Goal: Obtain resource: Download file/media

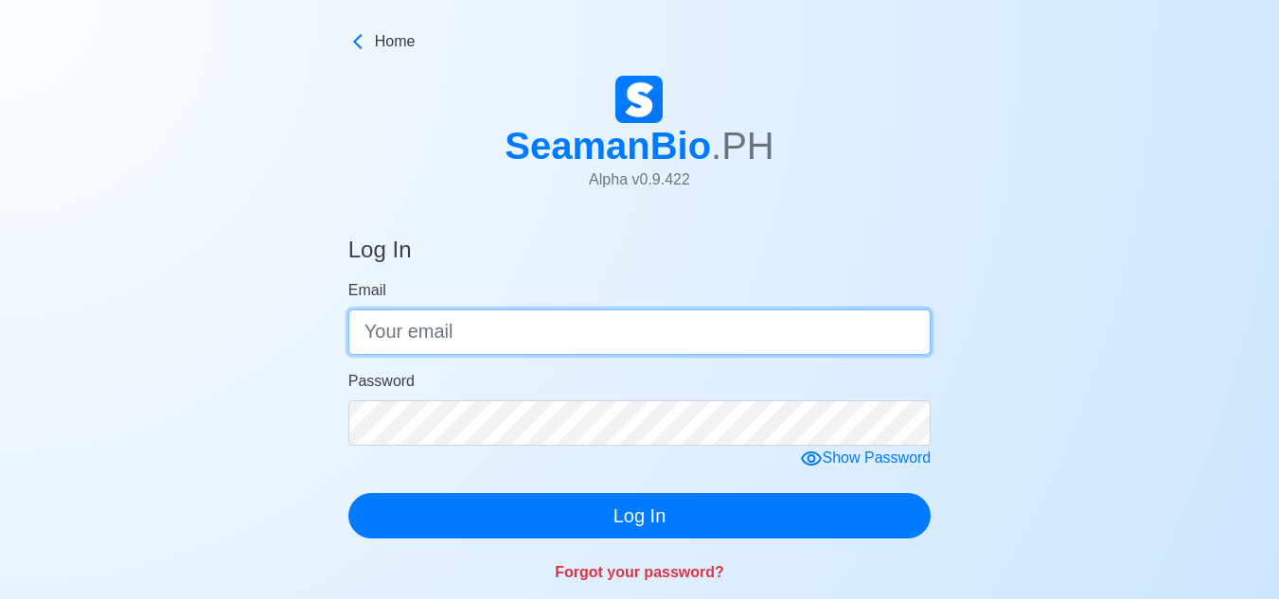
click at [477, 333] on input "Email" at bounding box center [639, 332] width 583 height 45
type input "jayamoc1982@gmail.com"
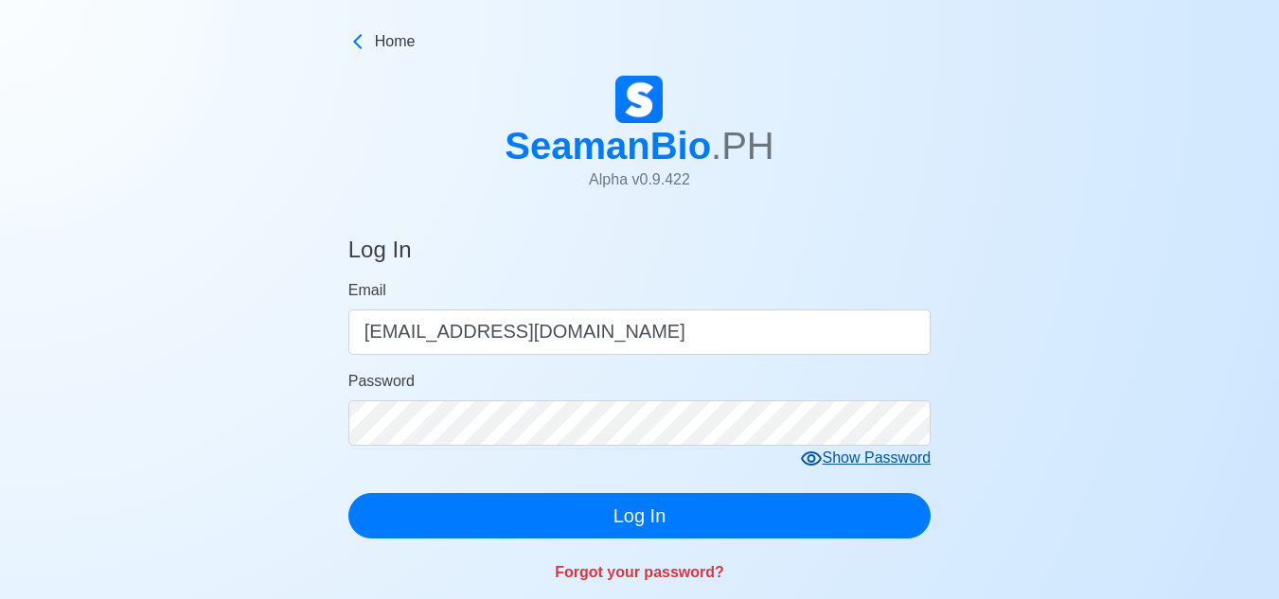
click at [814, 454] on icon at bounding box center [811, 459] width 21 height 14
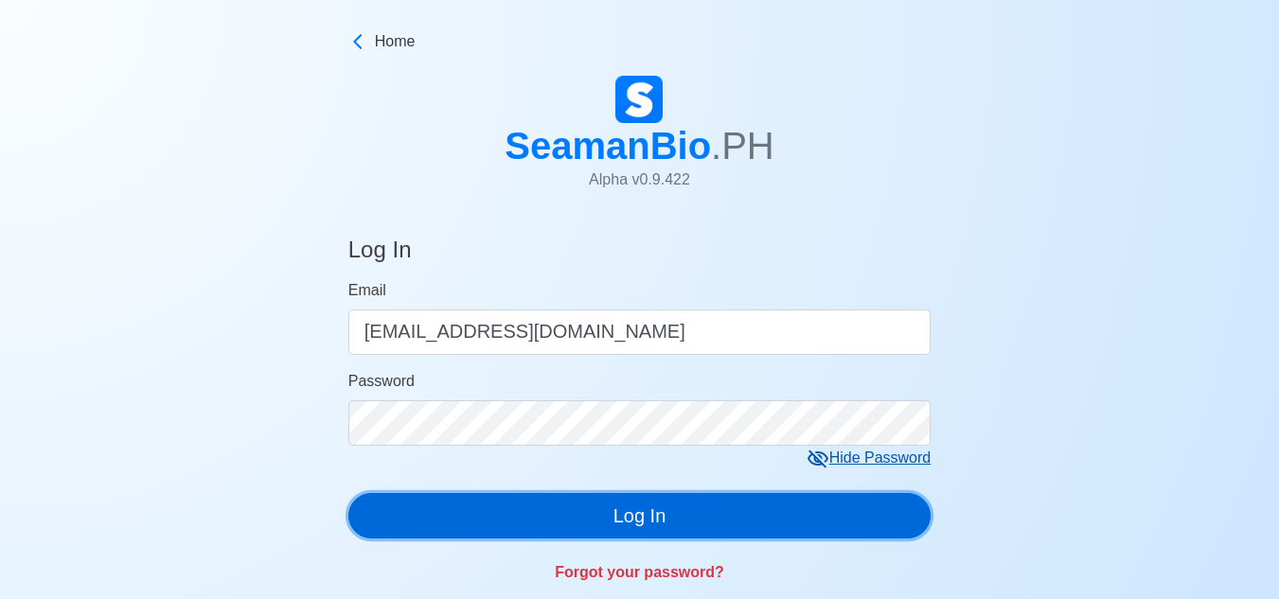
click at [710, 528] on button "Log In" at bounding box center [639, 515] width 583 height 45
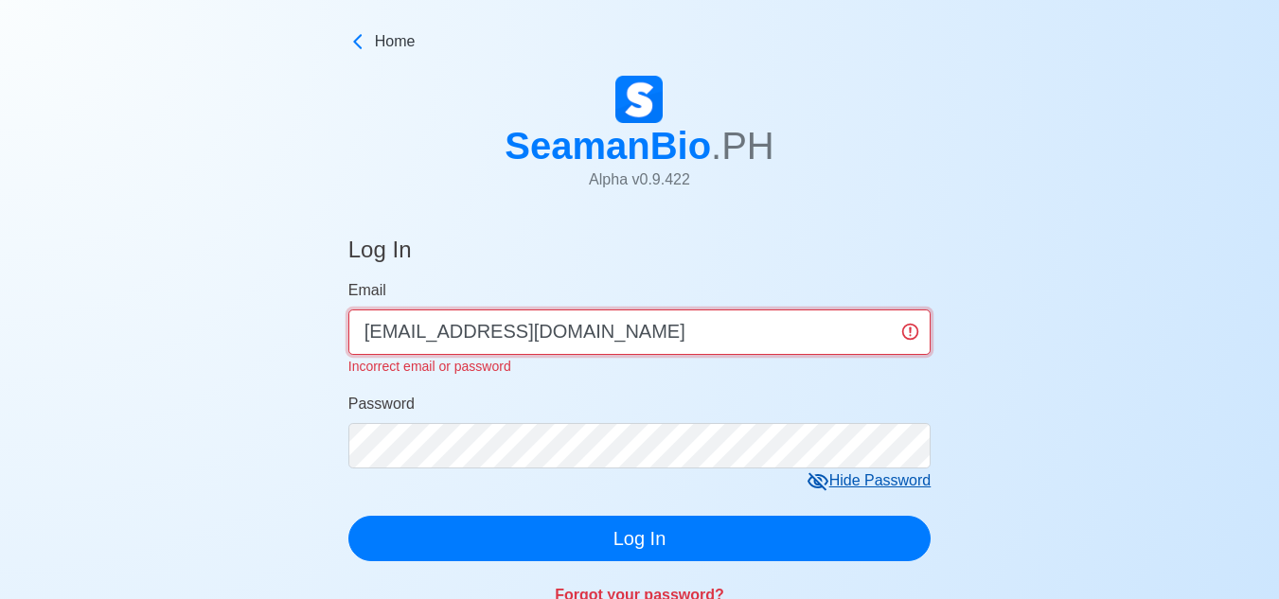
click at [599, 329] on input "jayamoc1982@gmail.com" at bounding box center [639, 332] width 583 height 45
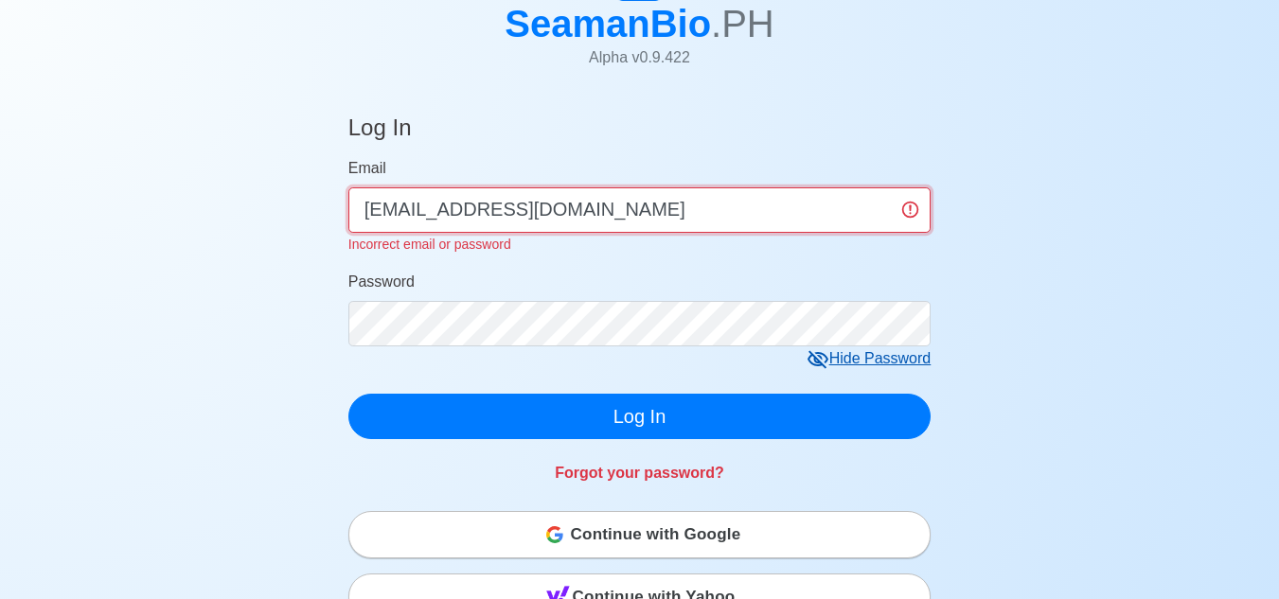
scroll to position [284, 0]
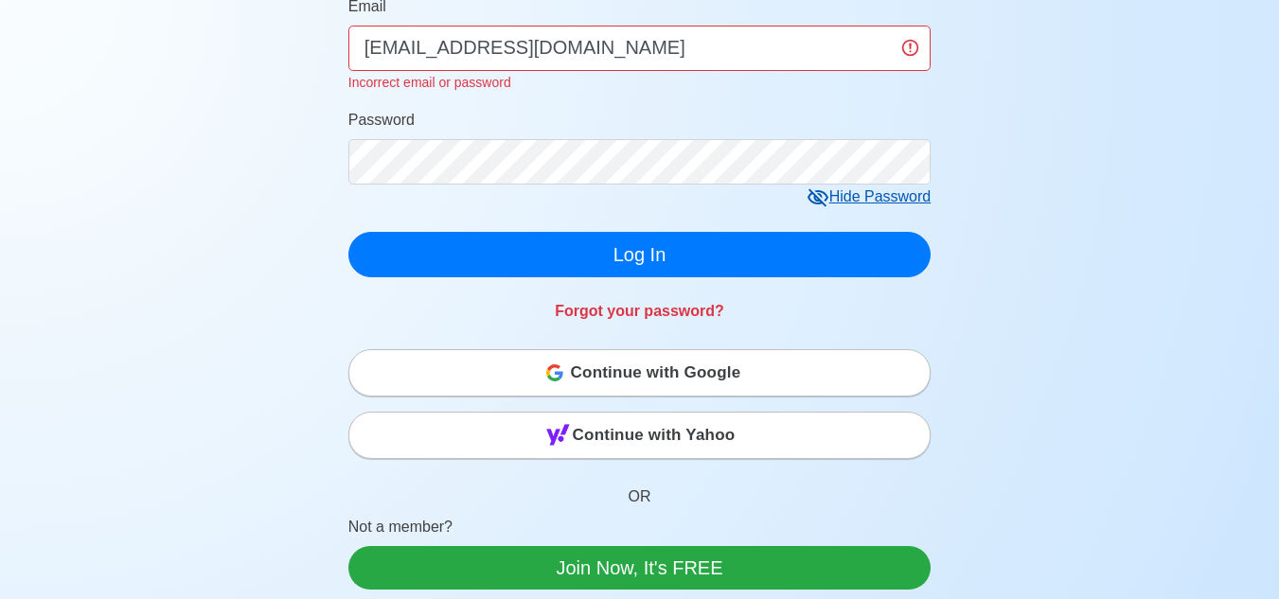
click at [596, 373] on button "Continue with Google" at bounding box center [639, 372] width 583 height 47
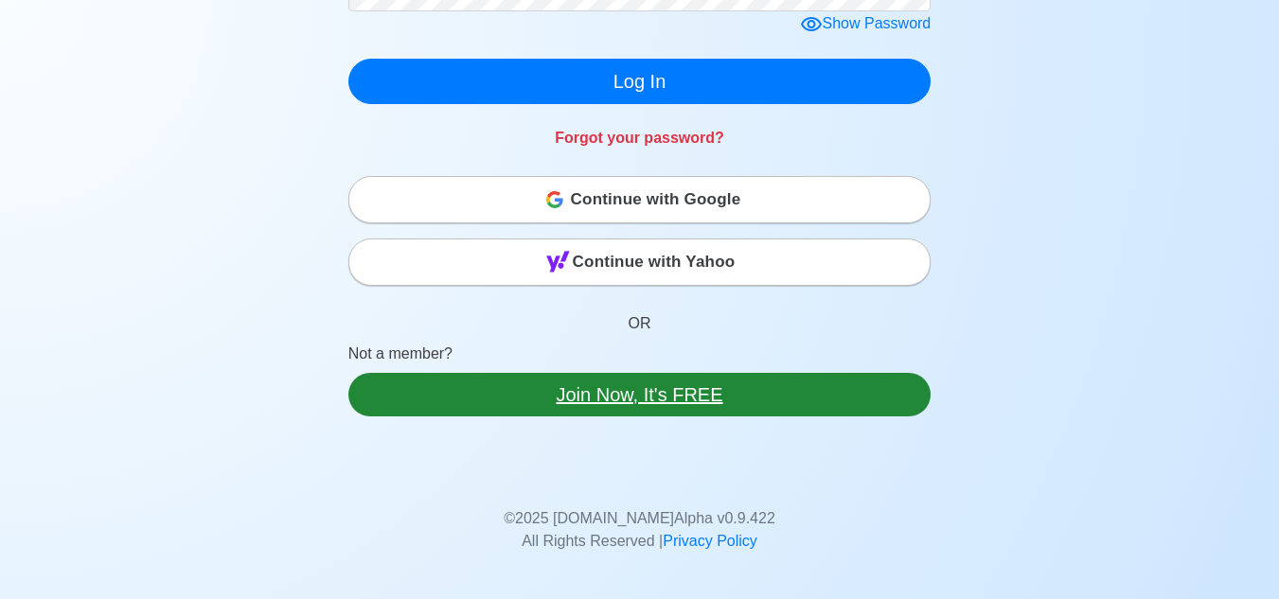
scroll to position [473, 0]
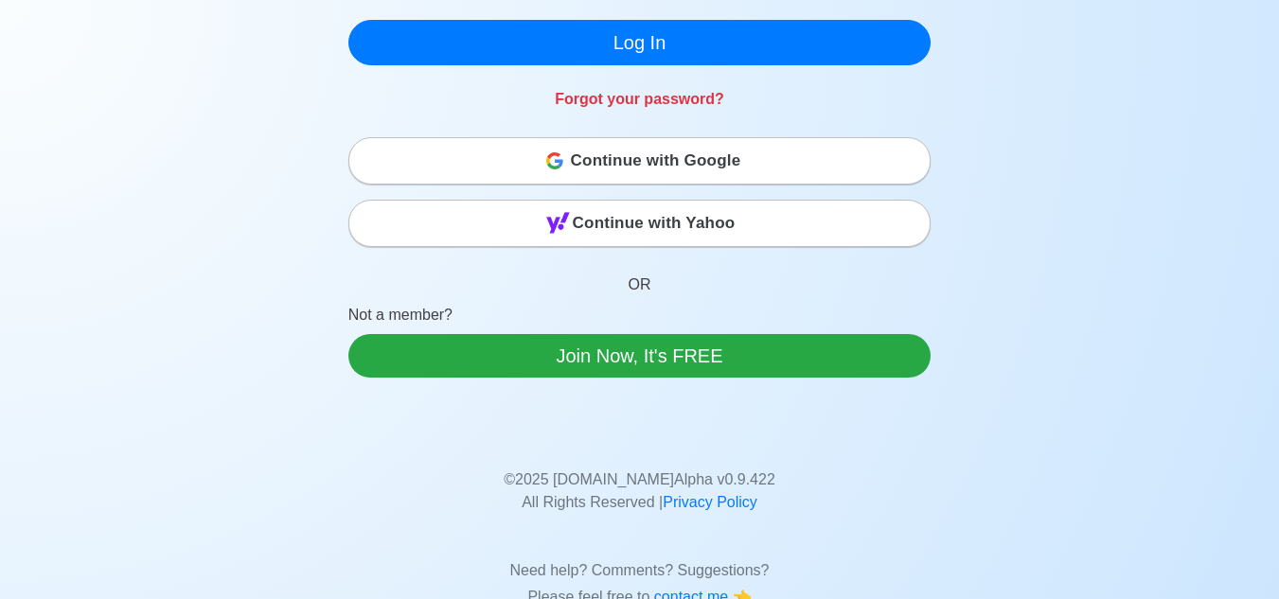
click at [593, 170] on span "Continue with Google" at bounding box center [656, 161] width 170 height 38
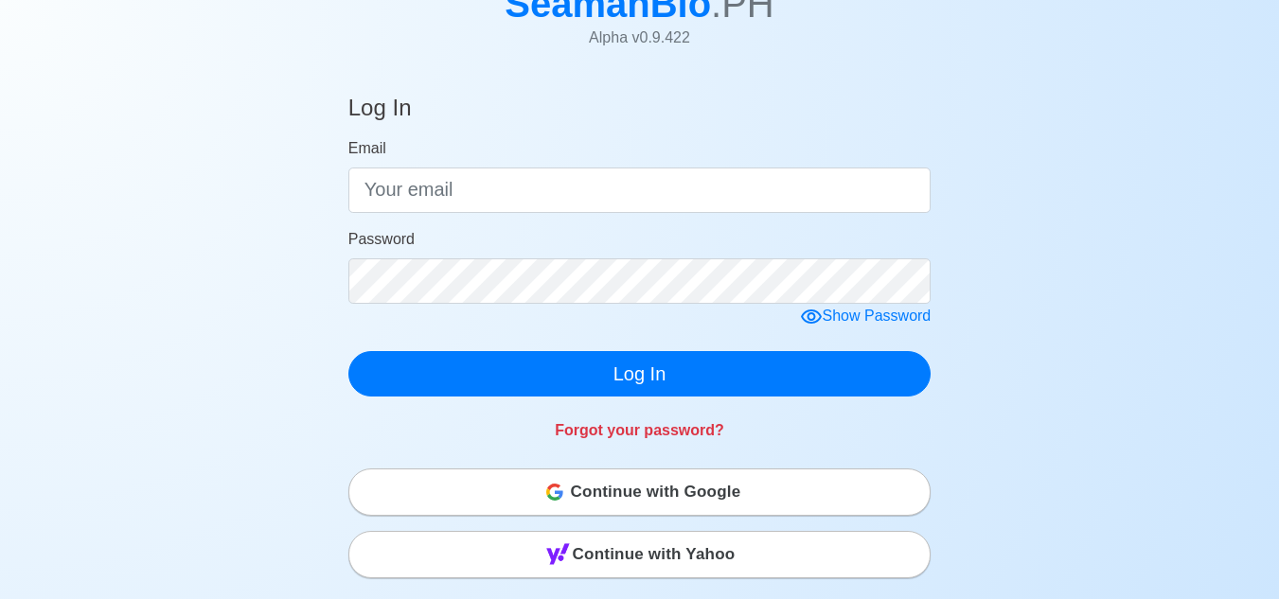
scroll to position [568, 0]
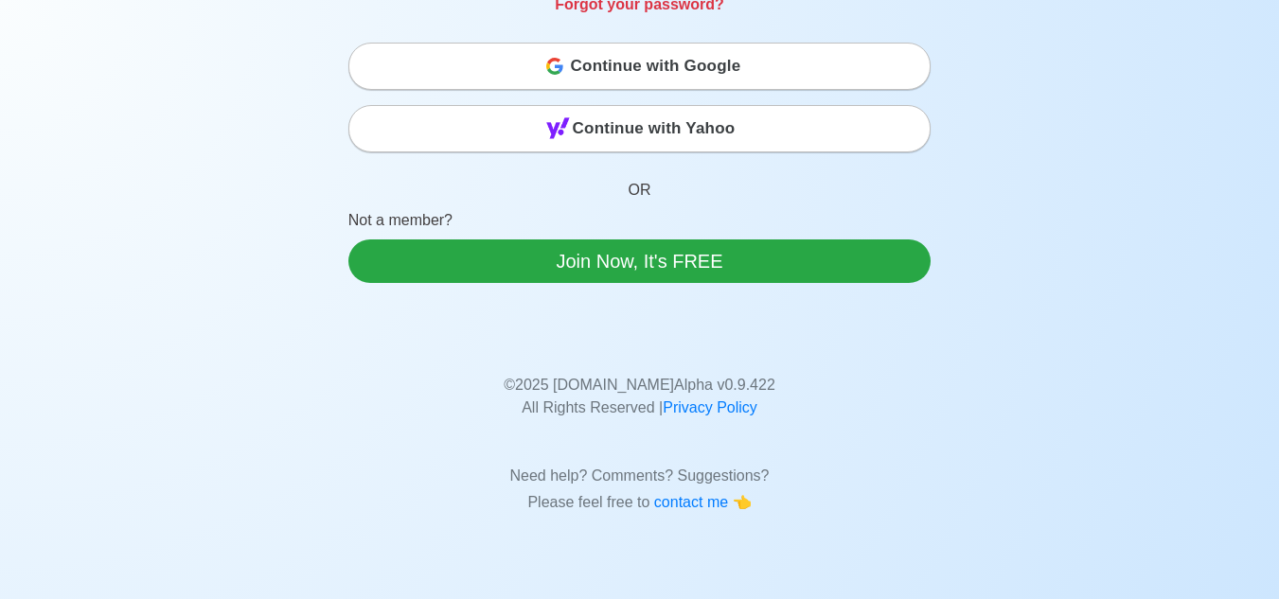
click at [591, 70] on span "Continue with Google" at bounding box center [656, 66] width 170 height 38
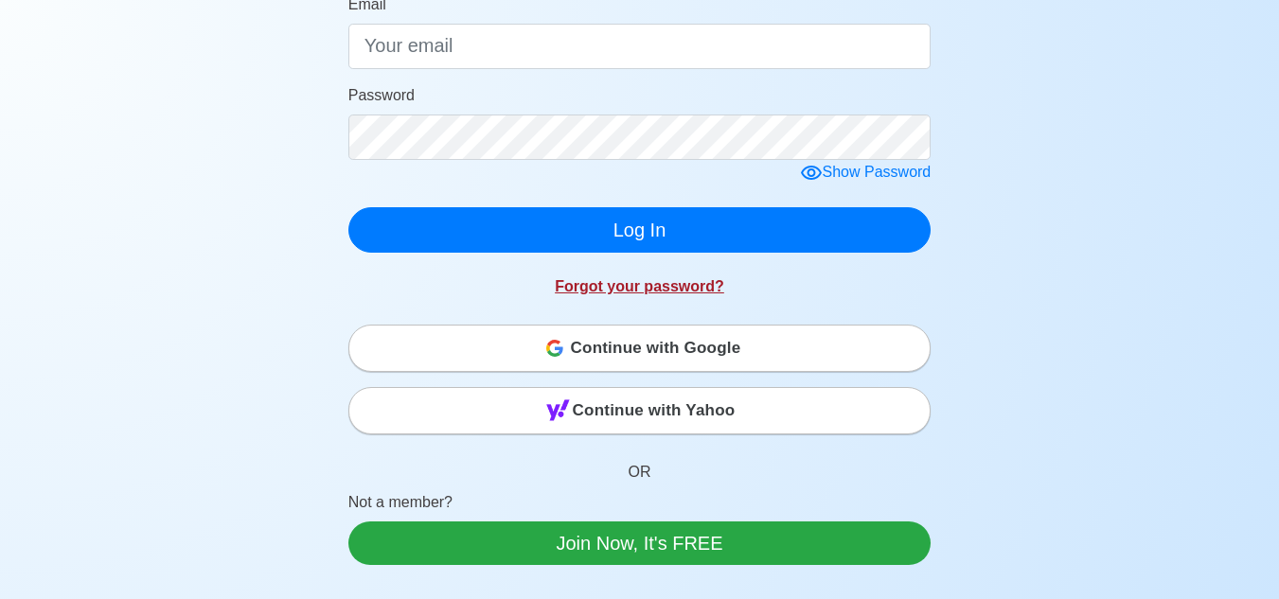
scroll to position [284, 0]
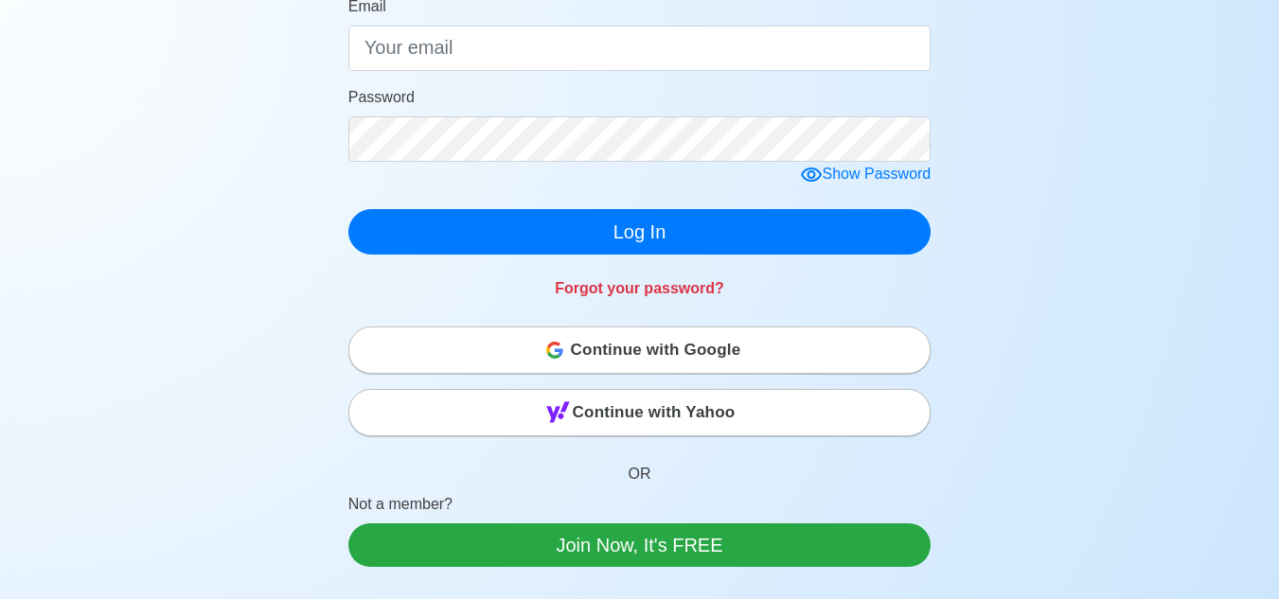
click at [629, 357] on span "Continue with Google" at bounding box center [656, 350] width 170 height 38
click at [630, 357] on span "Continue with Google" at bounding box center [656, 350] width 170 height 38
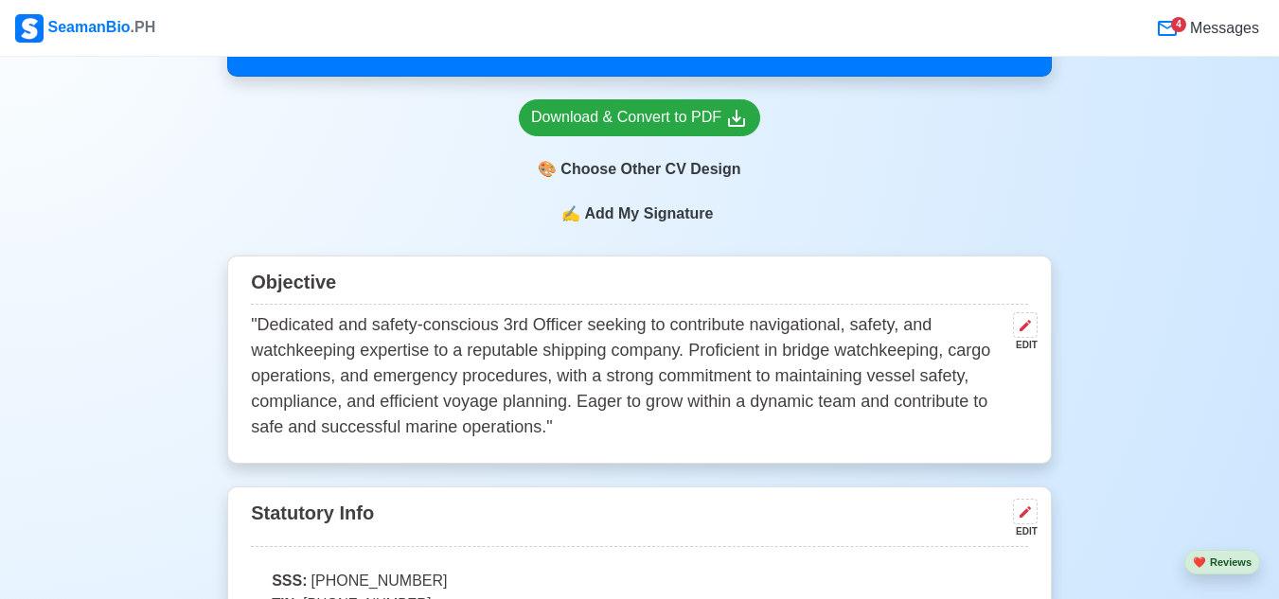
scroll to position [663, 0]
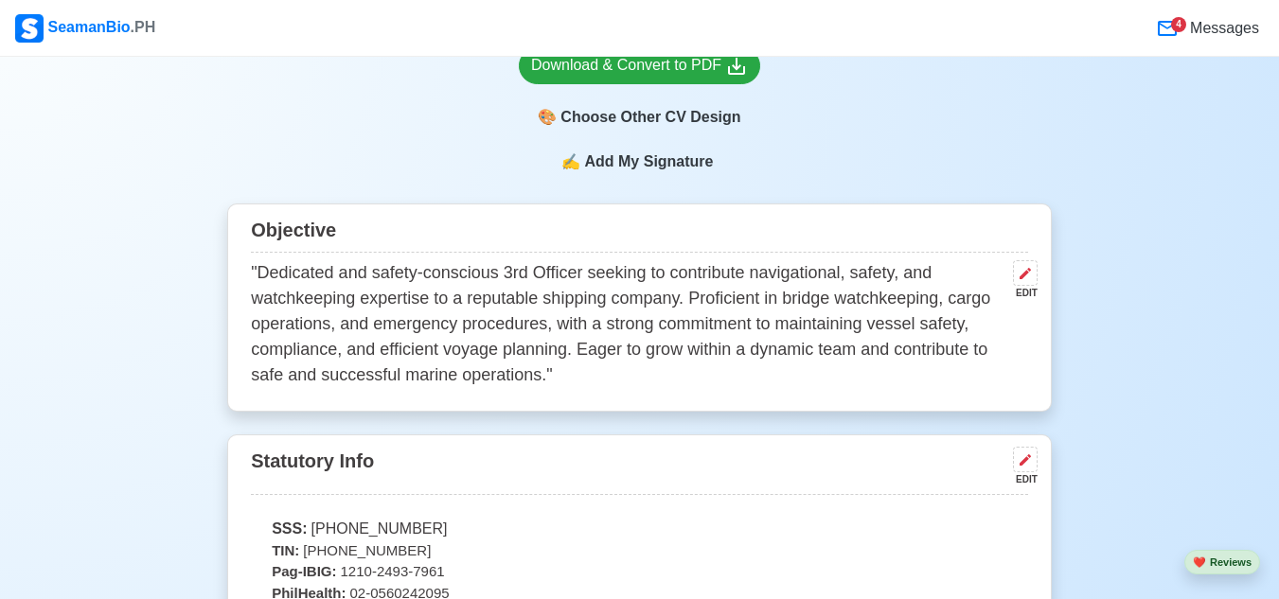
click at [642, 163] on span "Add My Signature" at bounding box center [648, 162] width 136 height 23
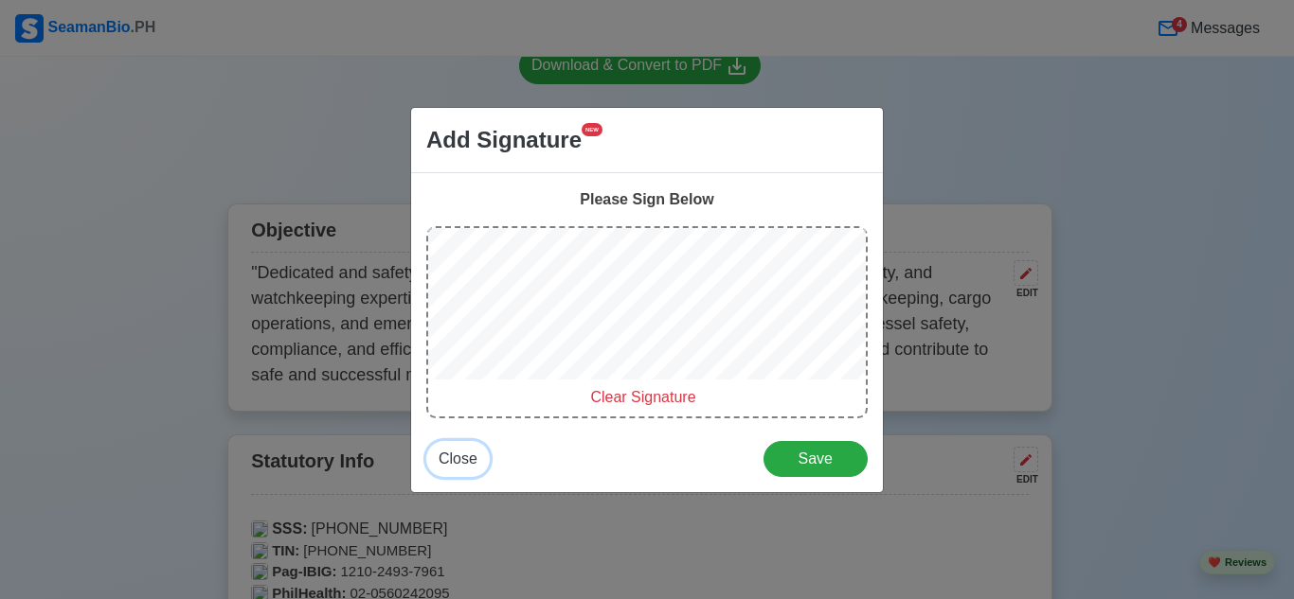
click at [458, 460] on span "Close" at bounding box center [457, 459] width 39 height 16
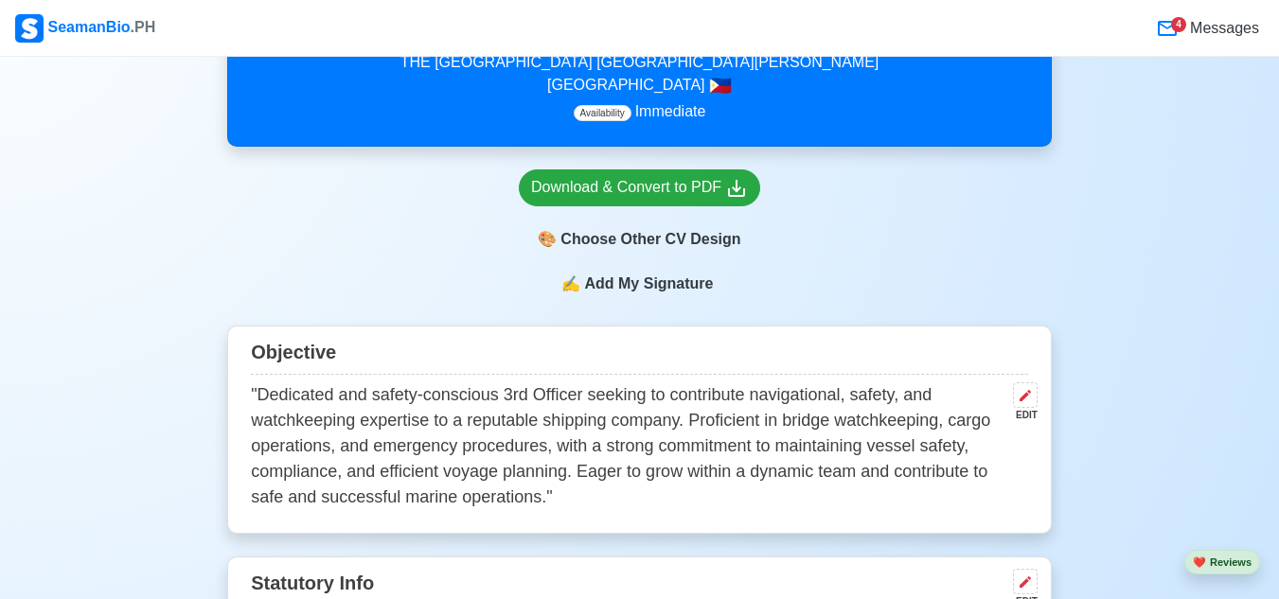
scroll to position [568, 0]
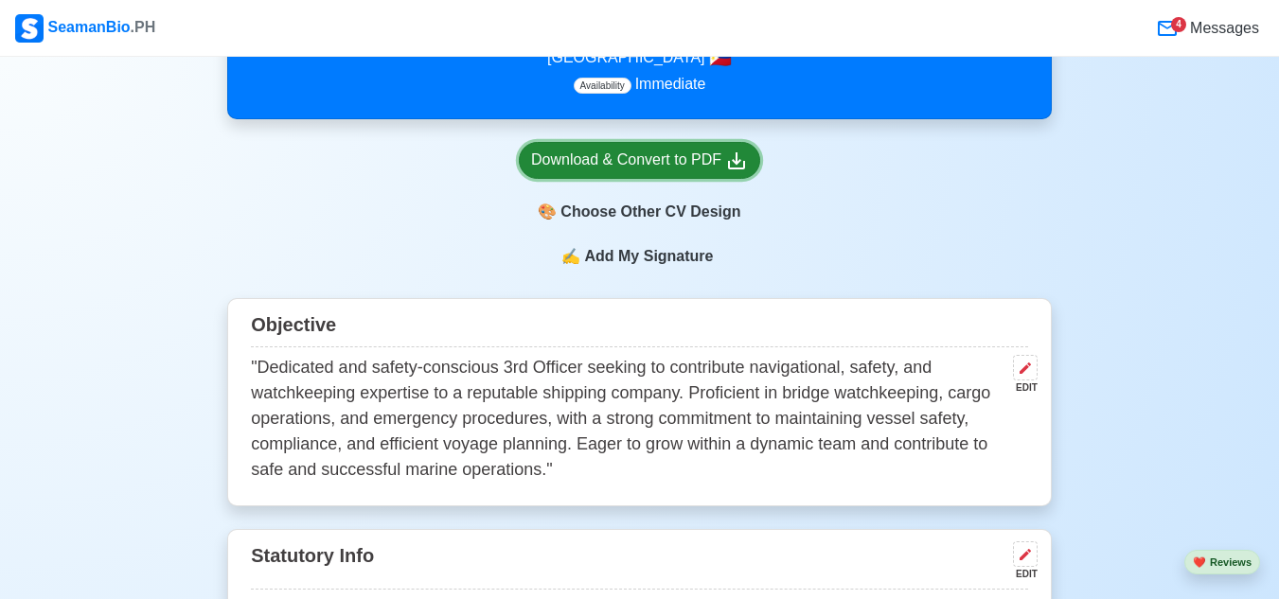
click at [610, 151] on div "Download & Convert to PDF" at bounding box center [639, 161] width 217 height 24
click at [633, 172] on div "Download & Convert to PDF" at bounding box center [639, 161] width 217 height 24
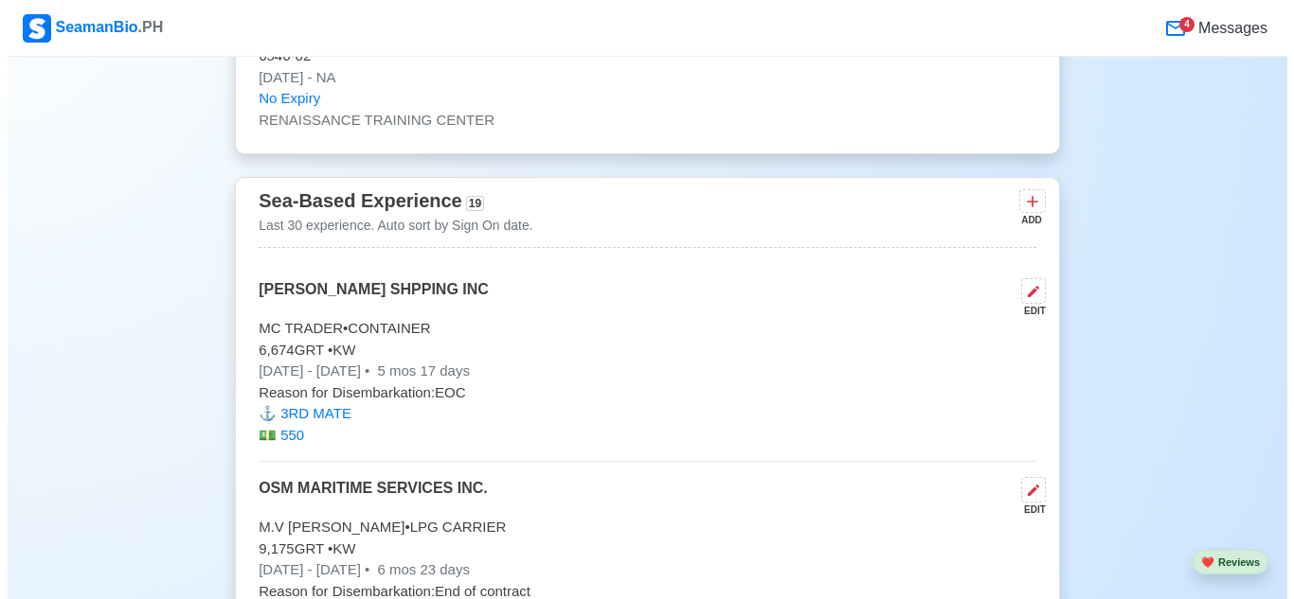
scroll to position [6518, 0]
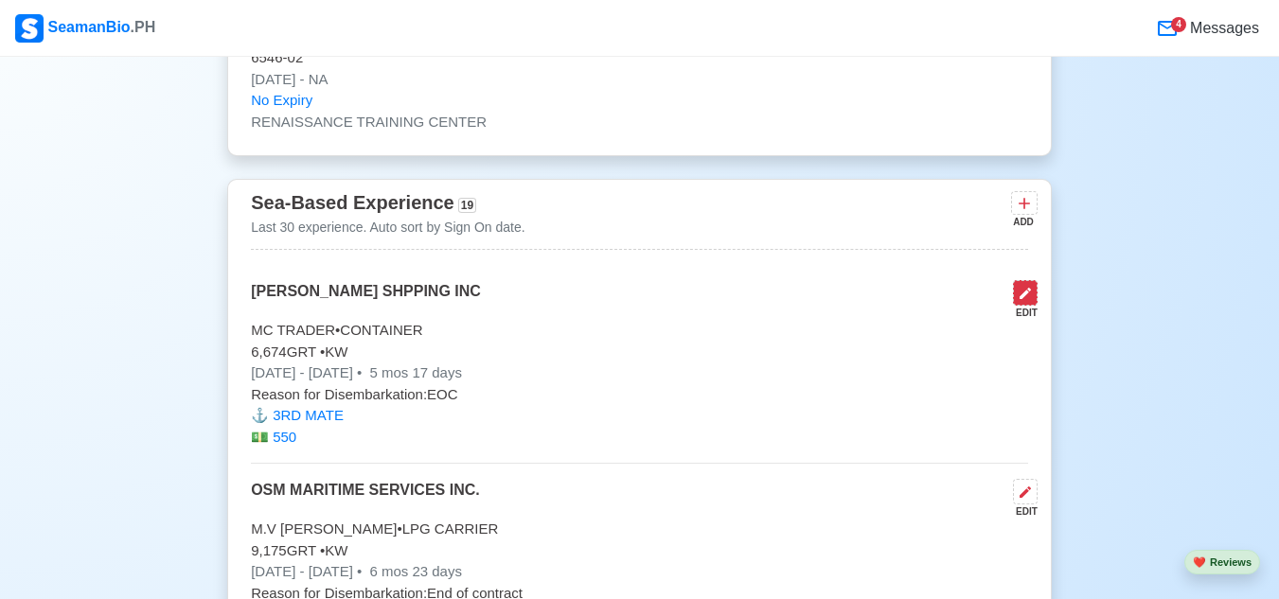
click at [1033, 304] on button at bounding box center [1025, 293] width 25 height 26
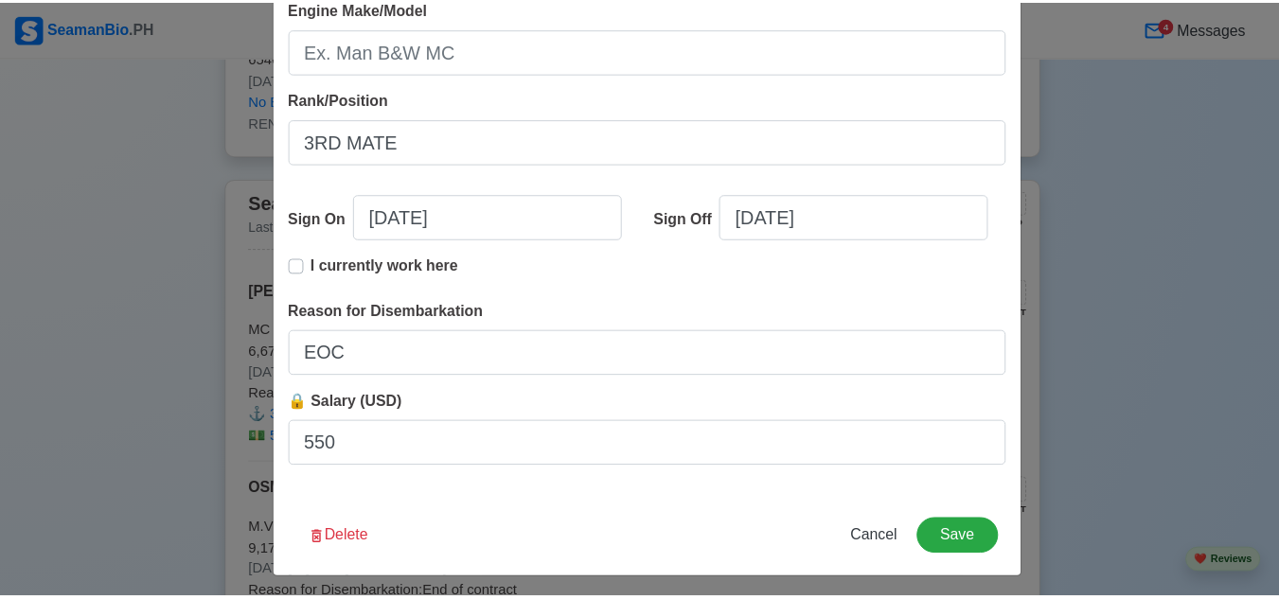
scroll to position [480, 0]
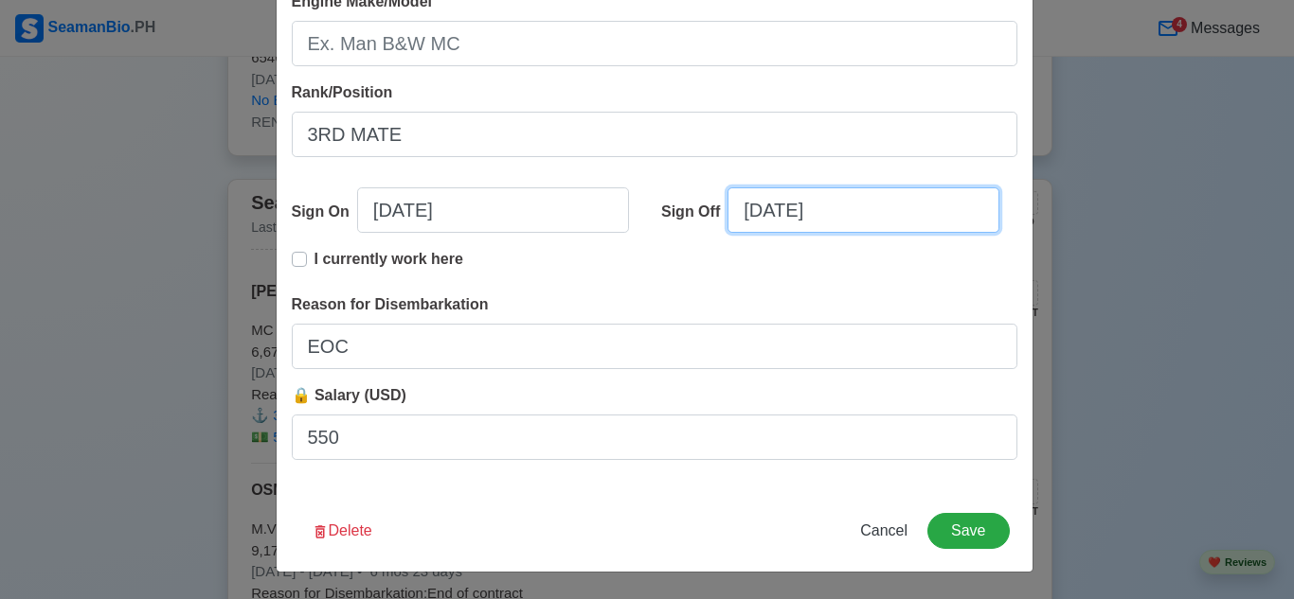
click at [774, 210] on input "09/21/2025" at bounding box center [863, 209] width 272 height 45
select select "****"
select select "*********"
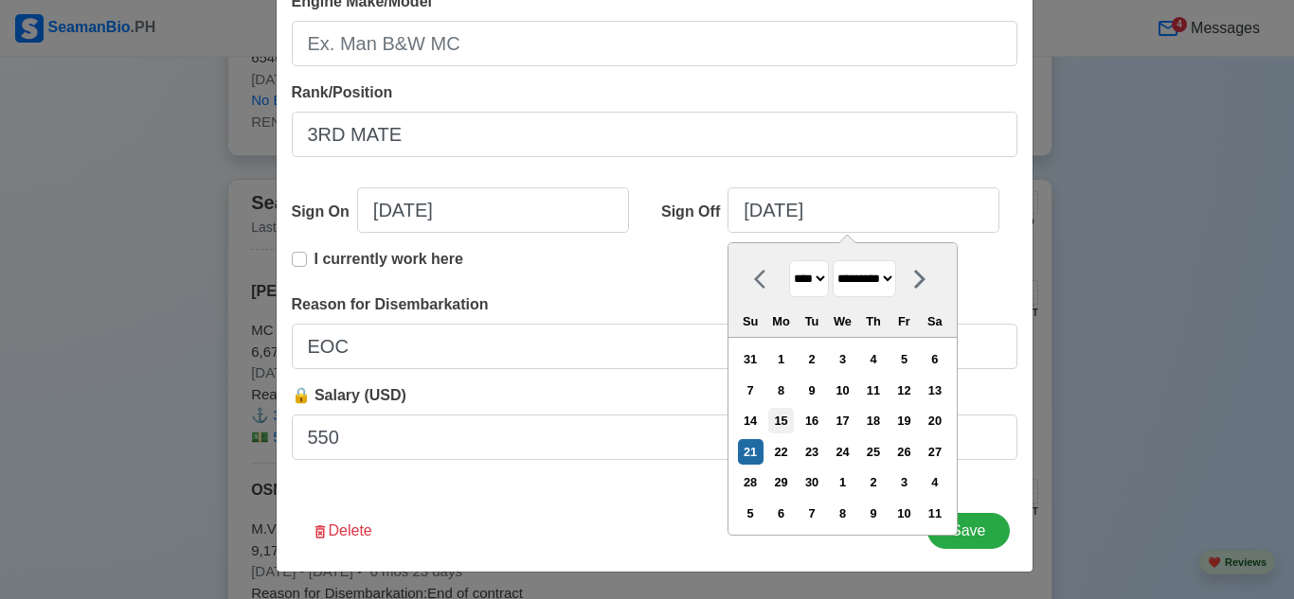
click at [787, 422] on div "15" at bounding box center [781, 421] width 26 height 26
type input "09/15/2025"
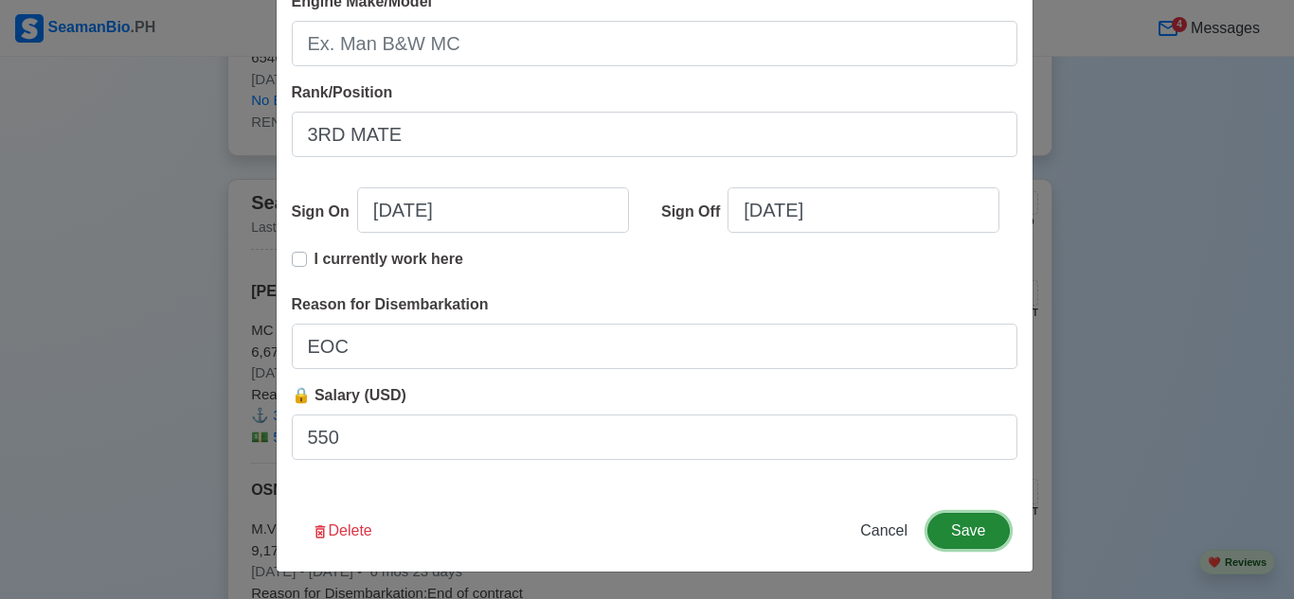
click at [949, 534] on button "Save" at bounding box center [967, 531] width 81 height 36
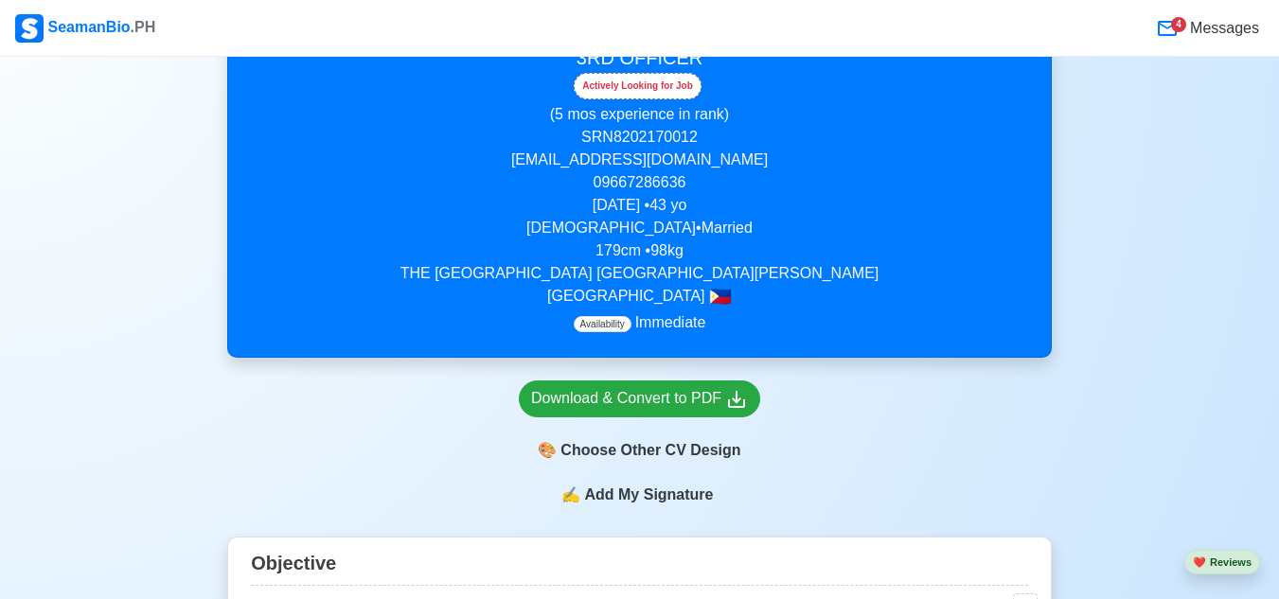
scroll to position [173, 0]
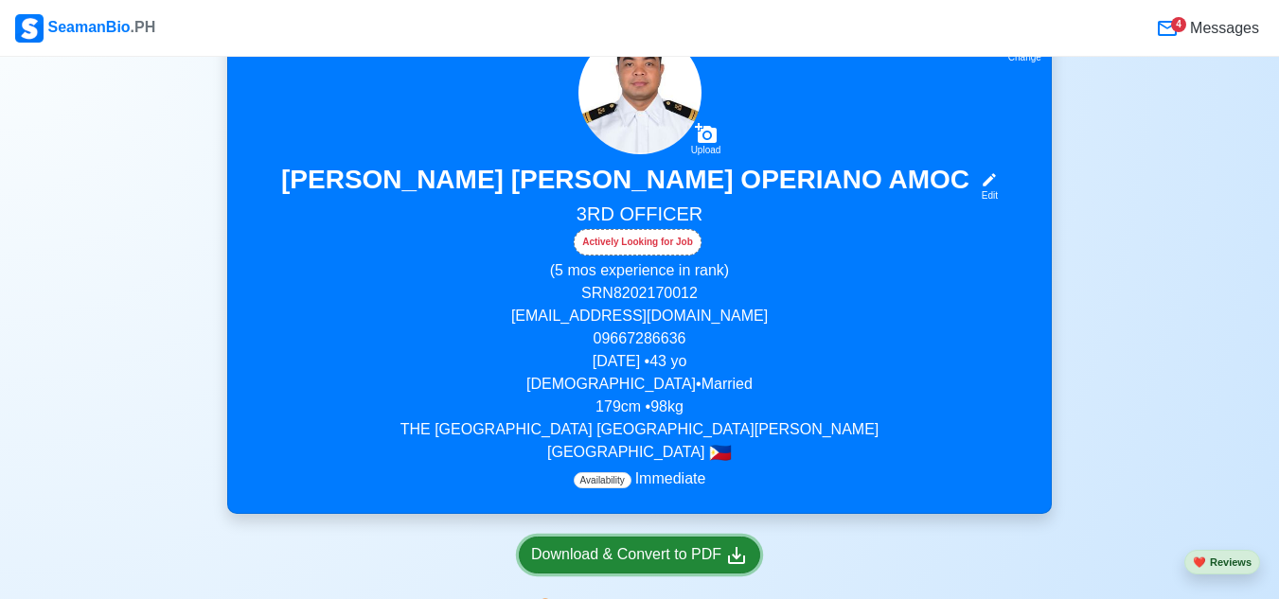
click at [585, 550] on div "Download & Convert to PDF" at bounding box center [639, 556] width 217 height 24
